Goal: Task Accomplishment & Management: Use online tool/utility

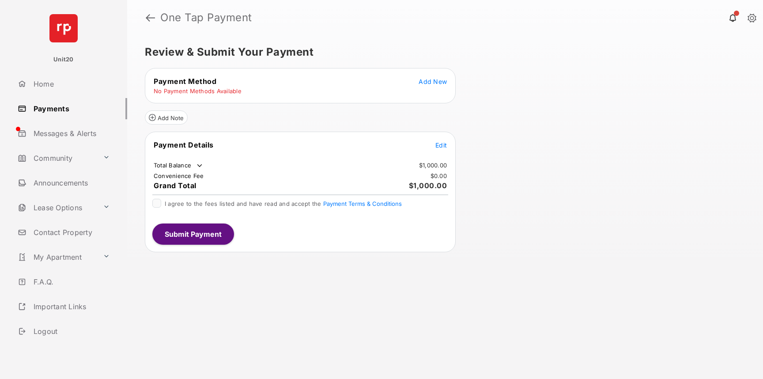
click at [436, 80] on span "Add New" at bounding box center [432, 82] width 28 height 8
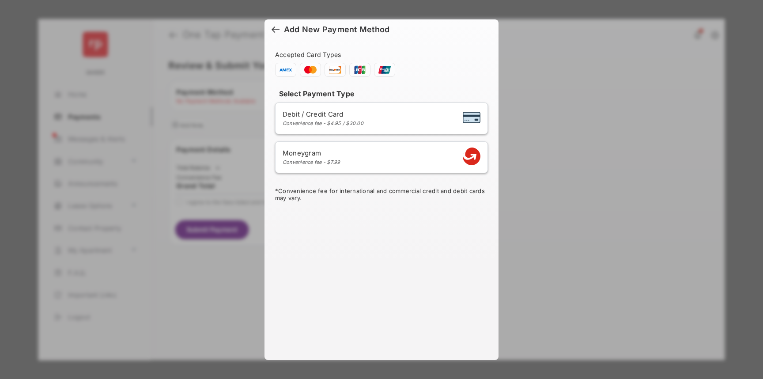
click at [272, 31] on div at bounding box center [275, 31] width 8 height 10
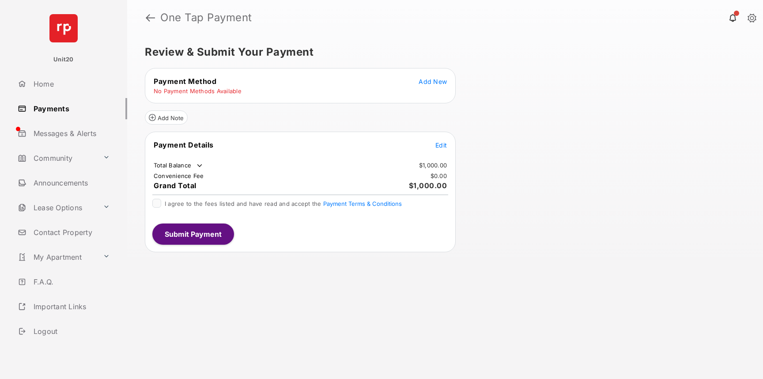
click at [433, 85] on button "Add New" at bounding box center [432, 81] width 28 height 9
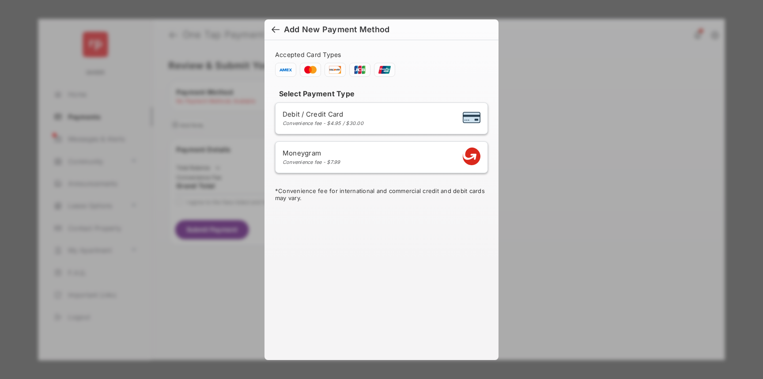
click at [278, 32] on div at bounding box center [275, 31] width 8 height 10
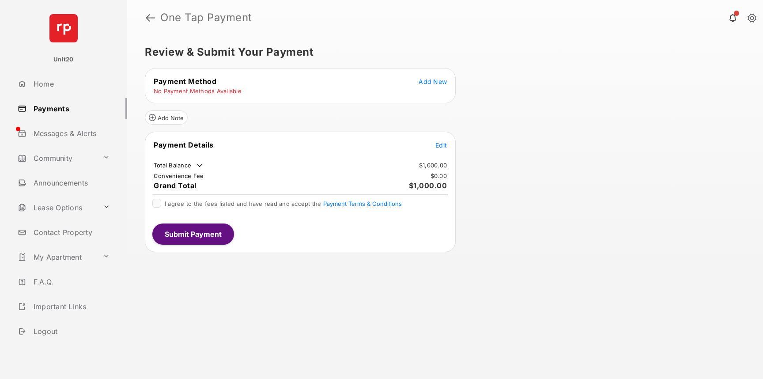
click at [442, 143] on span "Edit" at bounding box center [440, 145] width 11 height 8
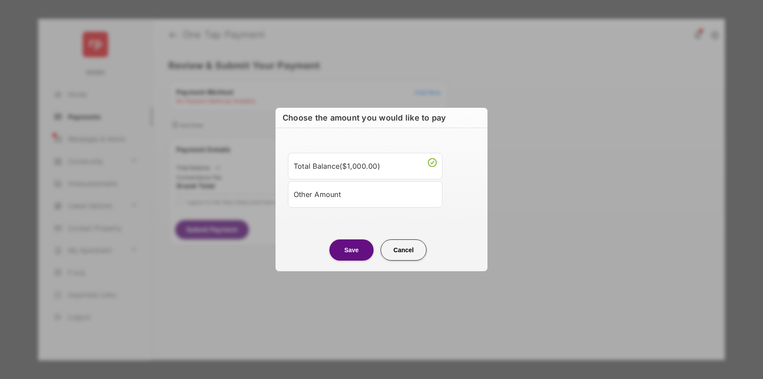
click at [348, 198] on div "Other Amount" at bounding box center [365, 194] width 143 height 15
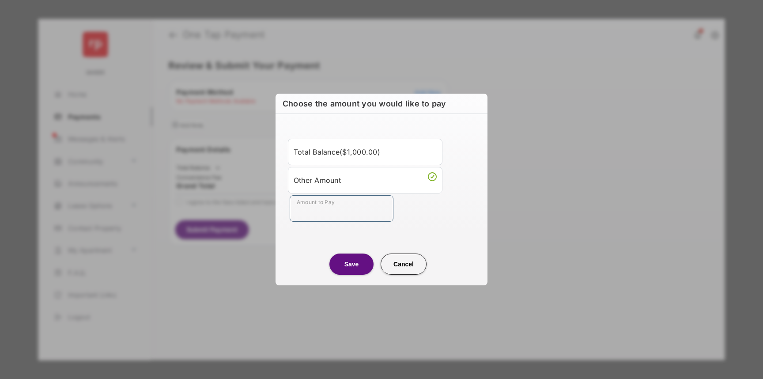
click at [327, 215] on input "Amount to Pay" at bounding box center [342, 208] width 104 height 26
type input "****"
click at [335, 257] on button "Save" at bounding box center [351, 263] width 44 height 21
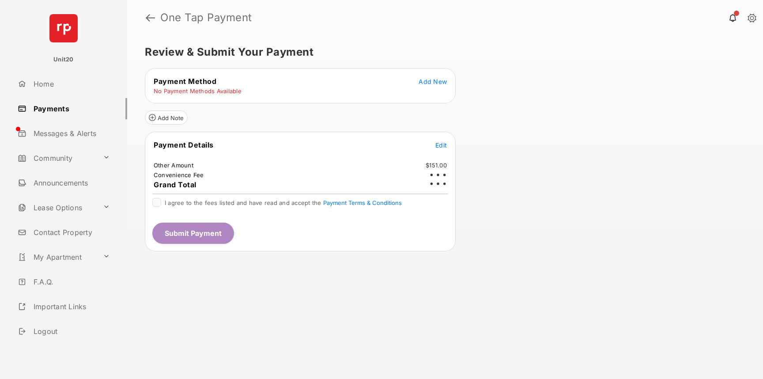
click at [428, 80] on span "Add New" at bounding box center [432, 82] width 28 height 8
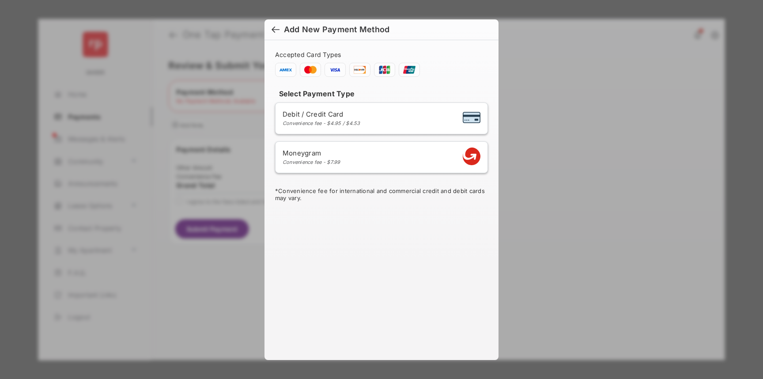
click at [474, 82] on div "Accepted Card Types Select Payment Type Debit / Credit Card Convenience fee - $…" at bounding box center [381, 119] width 213 height 136
click at [267, 32] on h6 "Add New Payment Method" at bounding box center [381, 29] width 234 height 21
click at [271, 32] on div at bounding box center [275, 31] width 8 height 10
